Goal: Navigation & Orientation: Find specific page/section

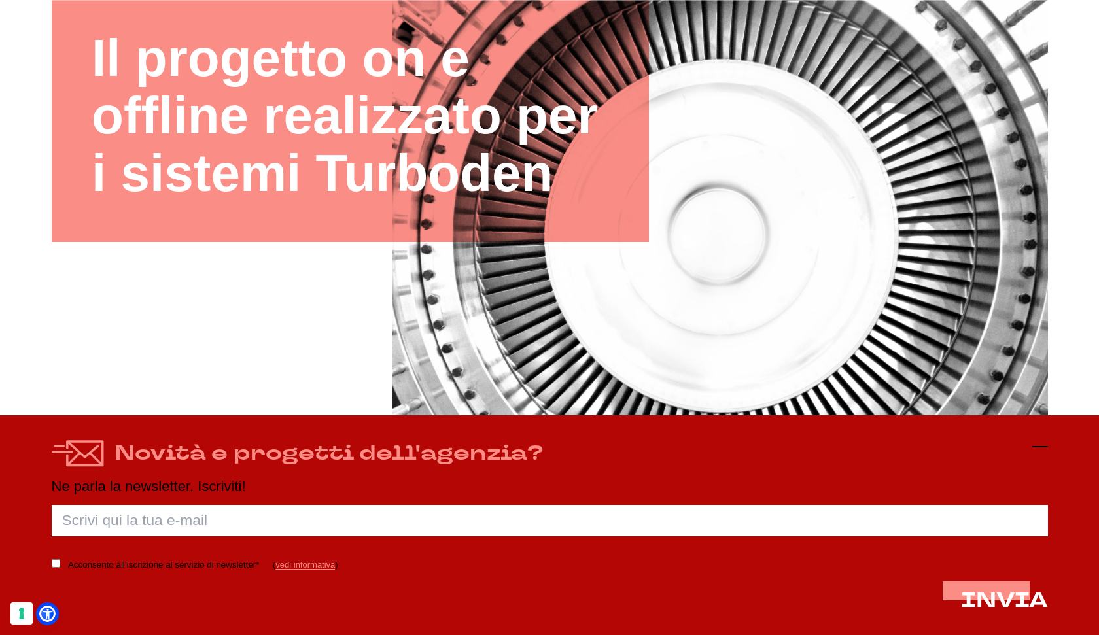
click at [1041, 445] on icon at bounding box center [1040, 447] width 16 height 16
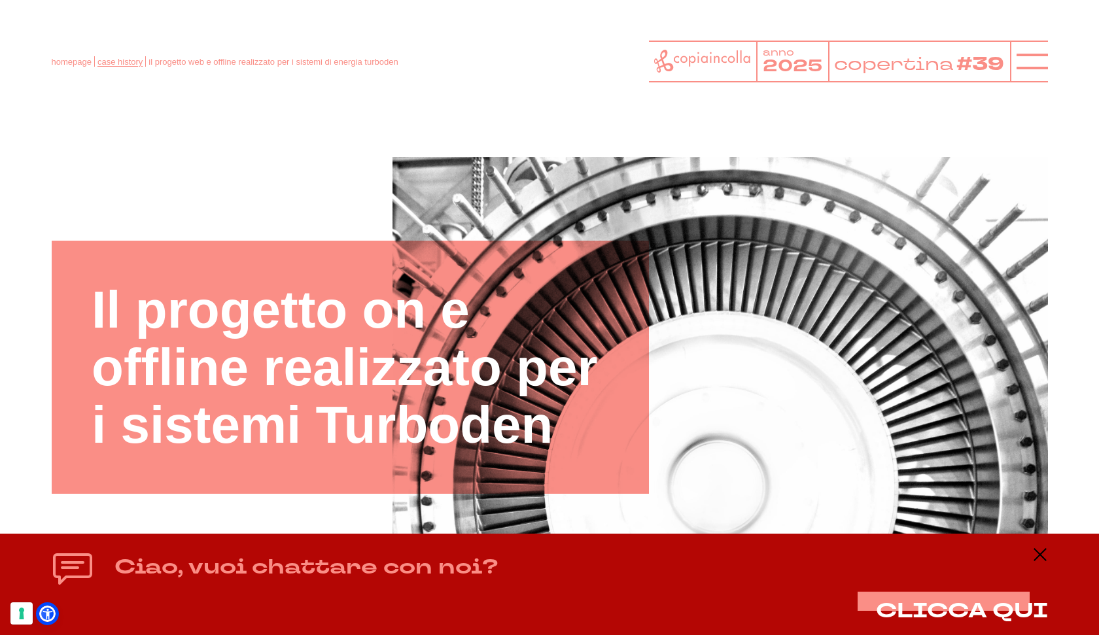
click at [127, 61] on link "case history" at bounding box center [119, 62] width 45 height 10
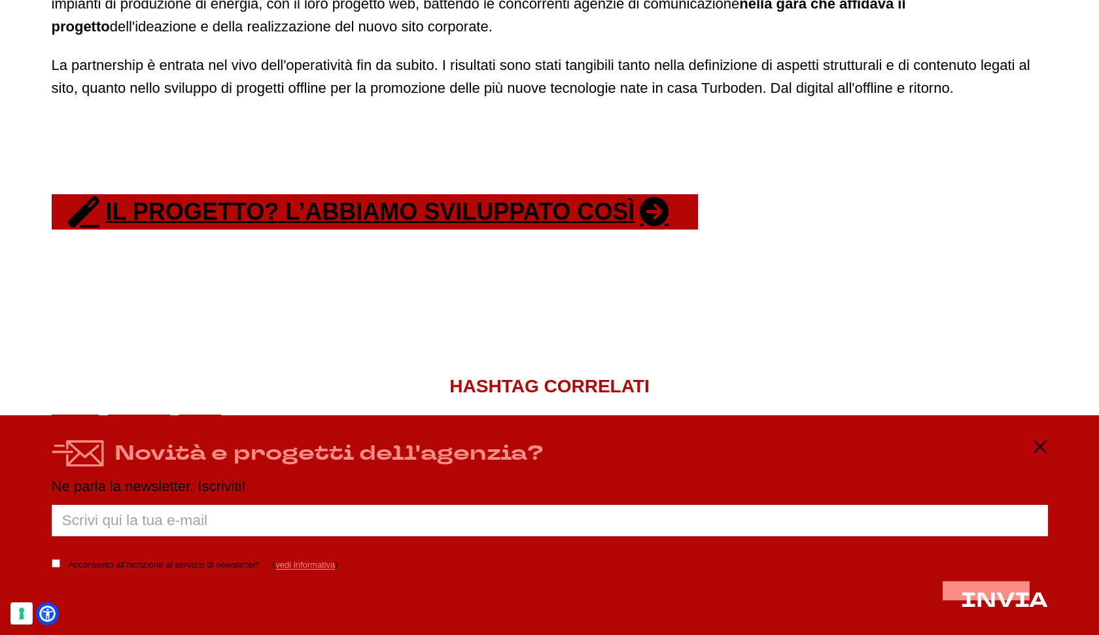
scroll to position [993, 0]
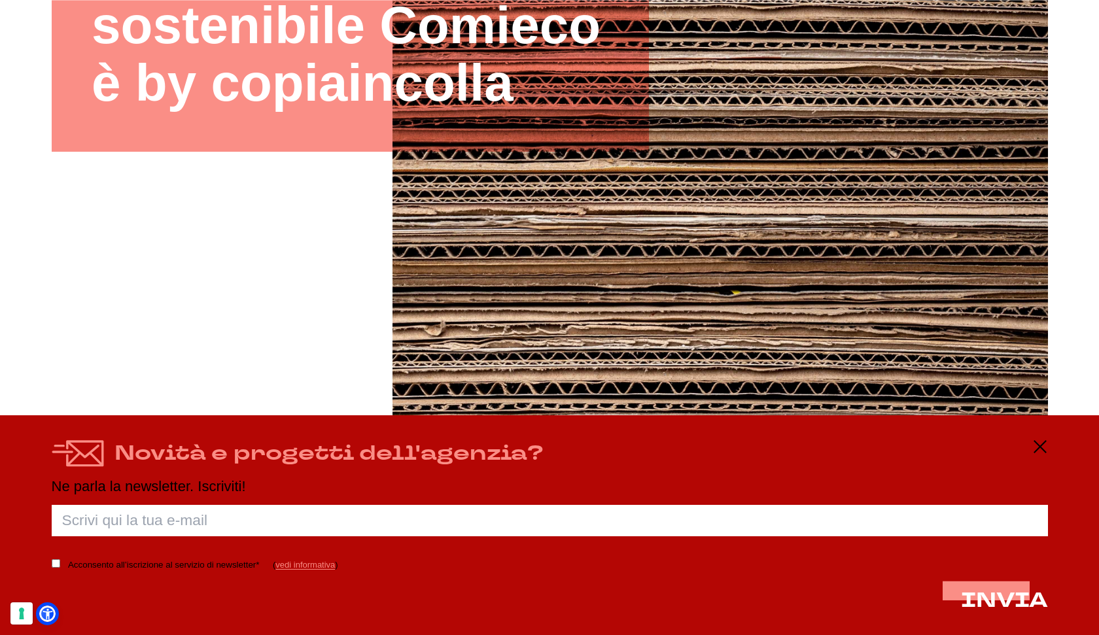
scroll to position [343, 0]
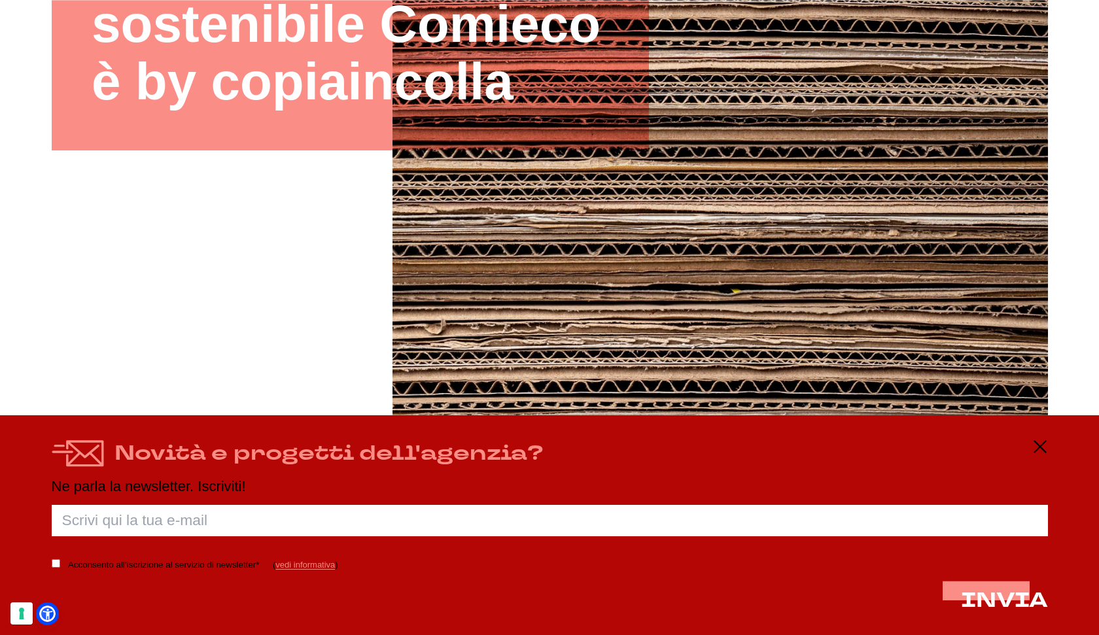
click at [1048, 451] on div "Novità e progetti dell'agenzia? Ne parla la newsletter. Iscriviti! Porca palett…" at bounding box center [549, 525] width 1099 height 220
click at [1042, 451] on icon at bounding box center [1040, 447] width 16 height 16
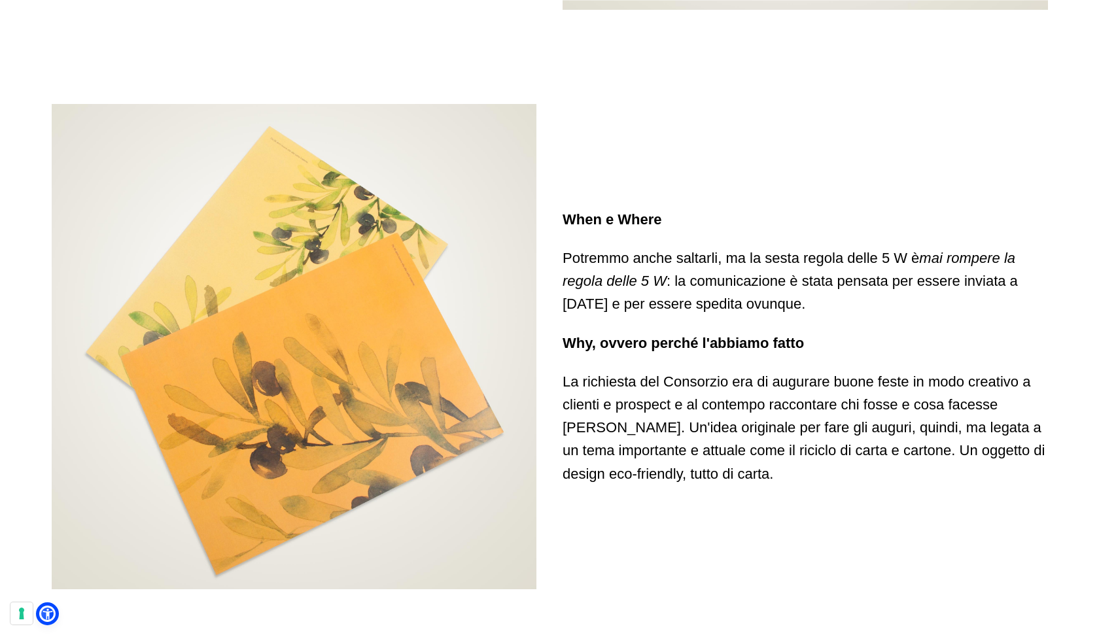
scroll to position [3656, 0]
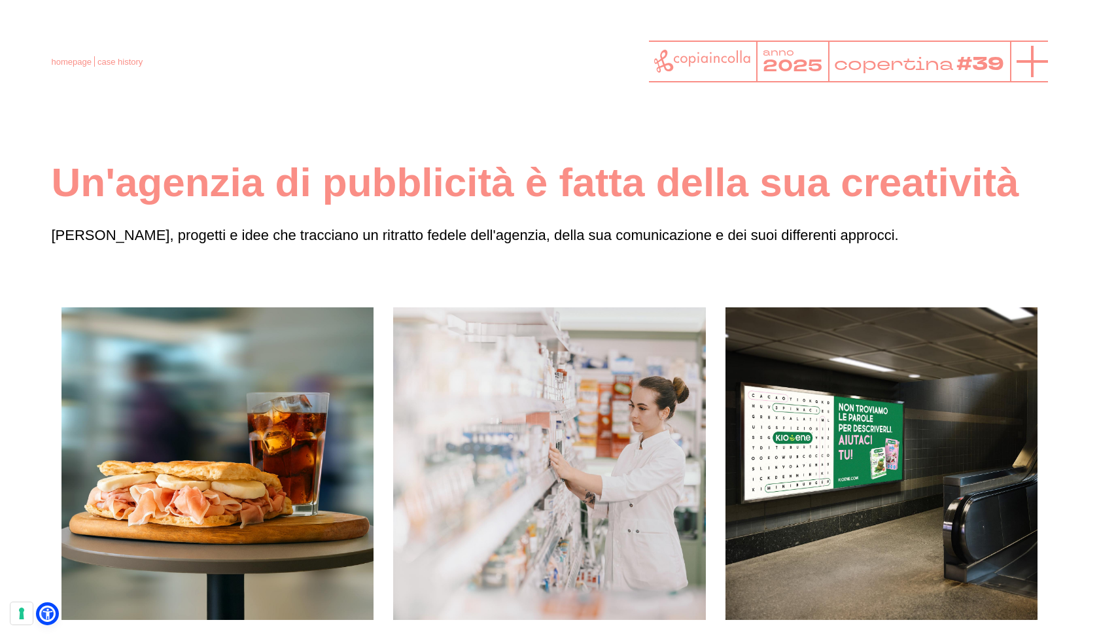
click at [1035, 67] on icon at bounding box center [1031, 61] width 31 height 31
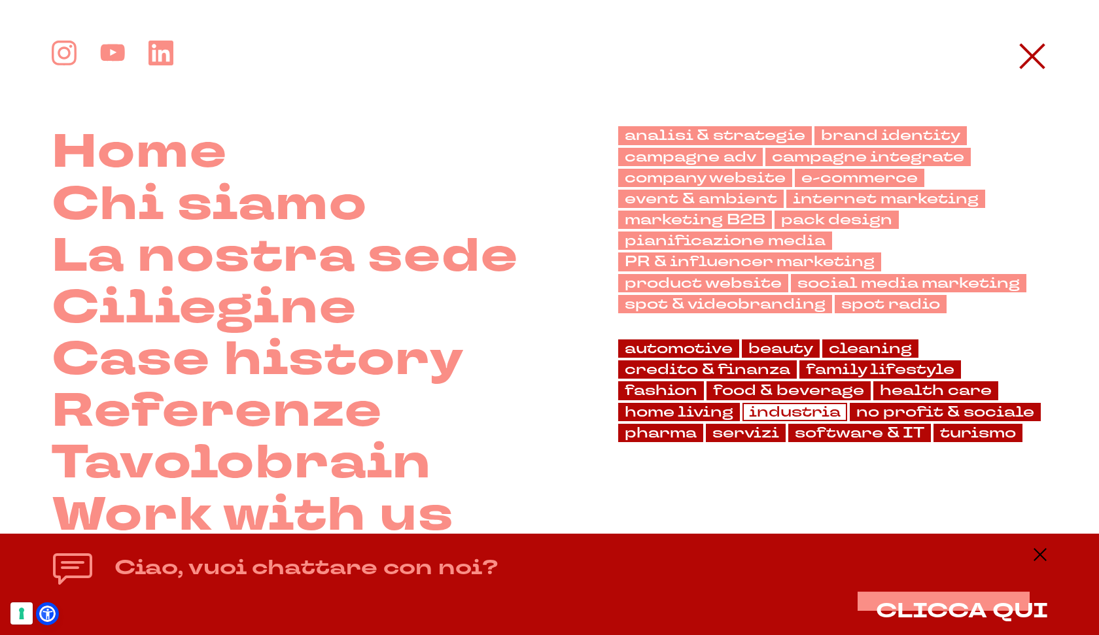
click at [811, 415] on link "industria" at bounding box center [794, 412] width 105 height 18
click at [759, 437] on link "servizi" at bounding box center [746, 433] width 80 height 18
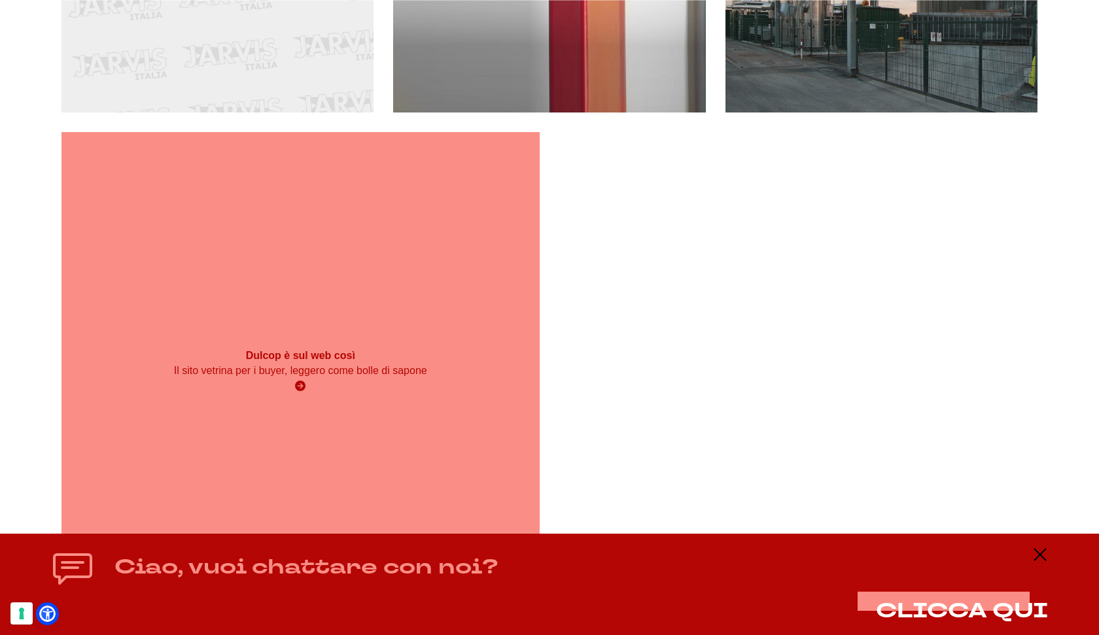
scroll to position [5570, 0]
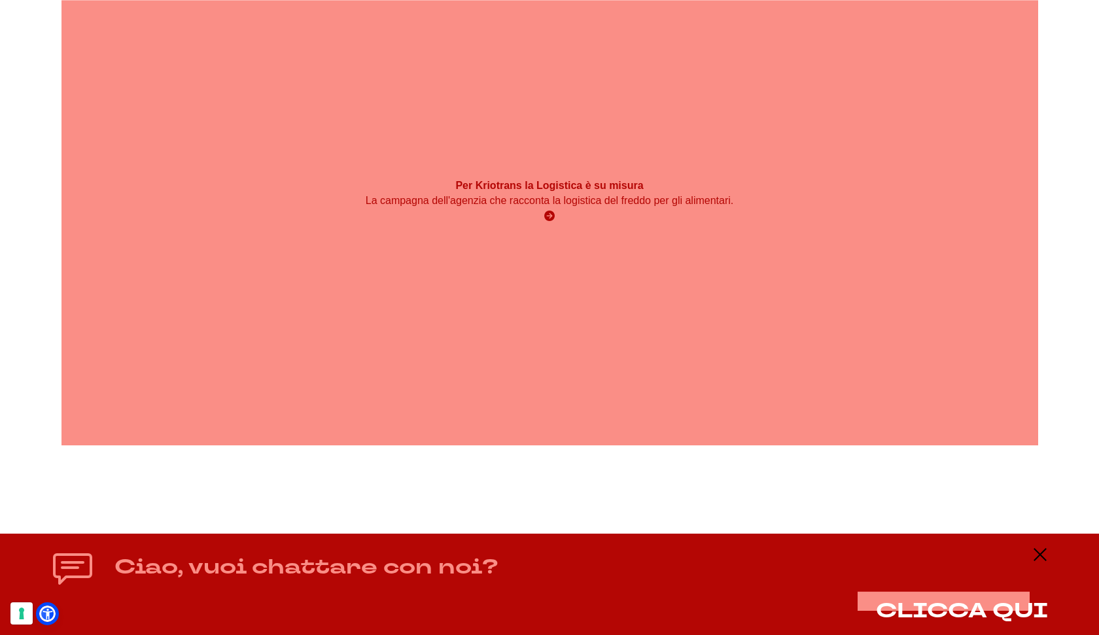
scroll to position [3238, 0]
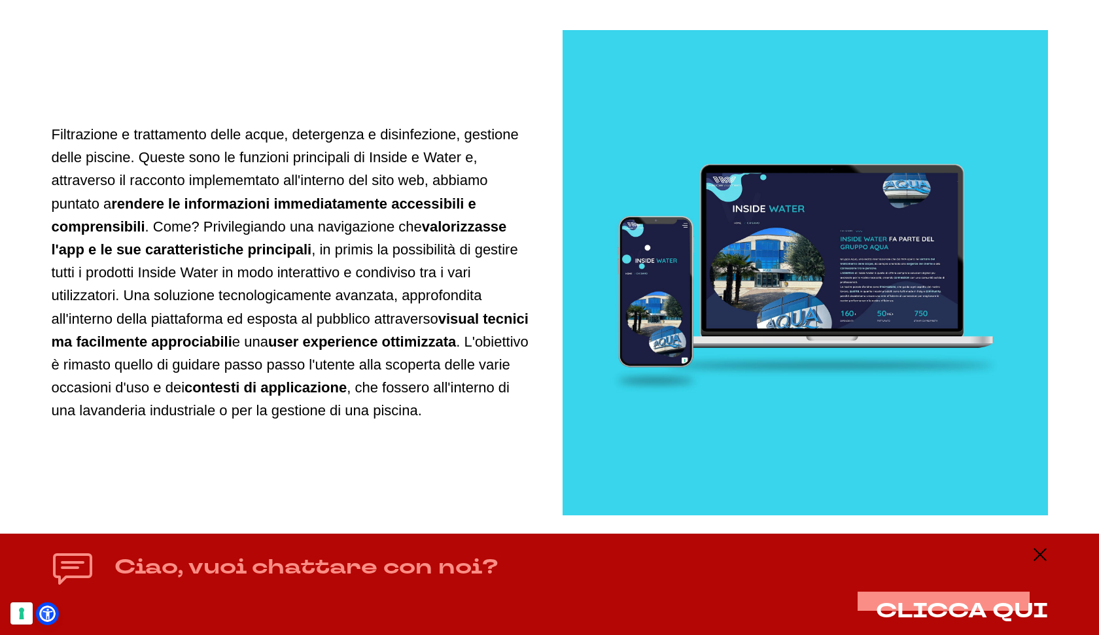
scroll to position [2338, 0]
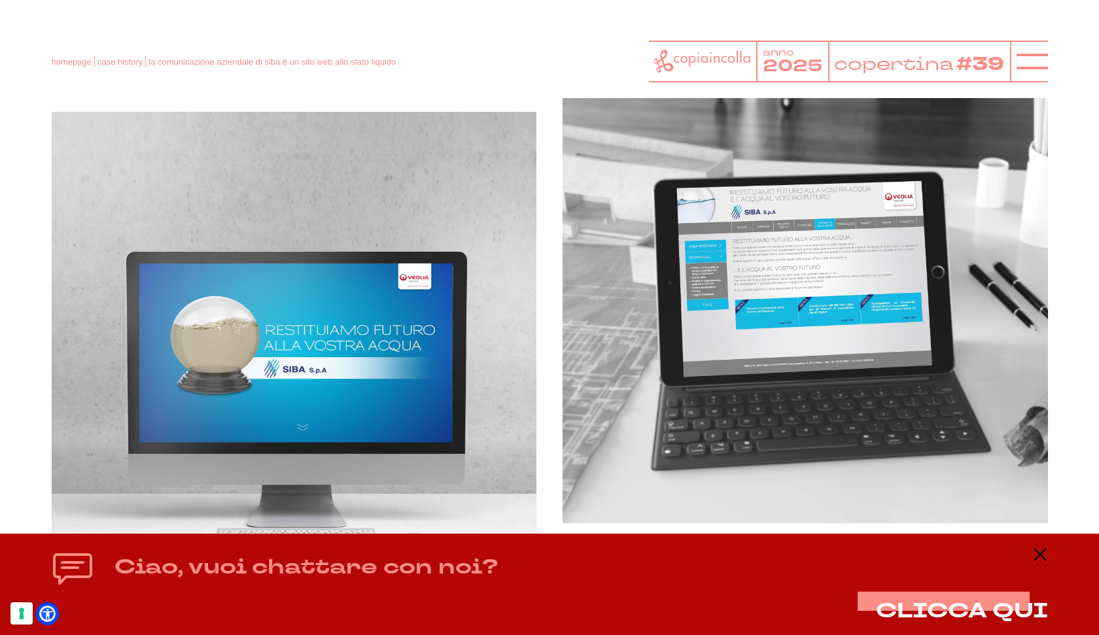
scroll to position [825, 0]
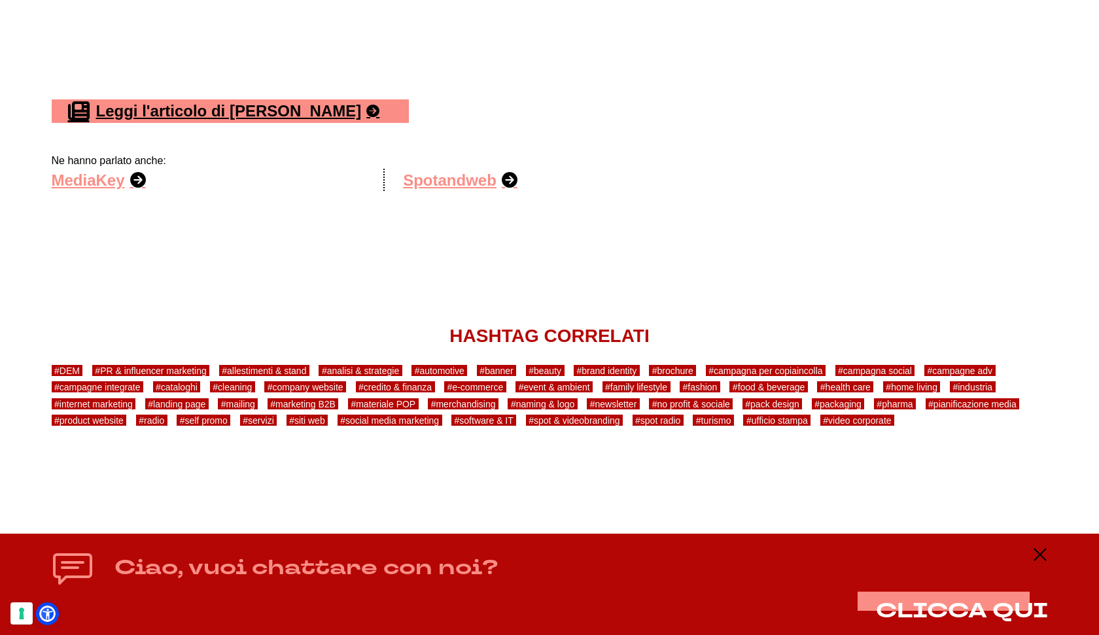
scroll to position [1670, 0]
